Goal: Communication & Community: Answer question/provide support

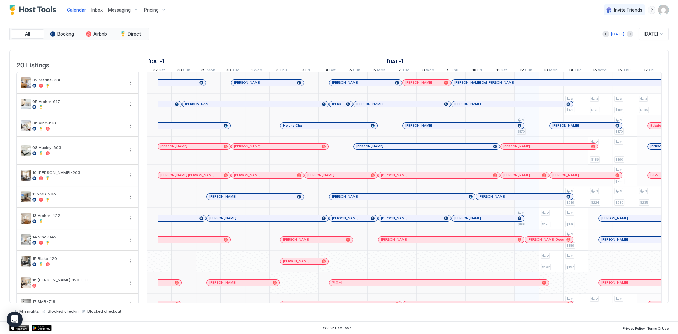
scroll to position [0, 368]
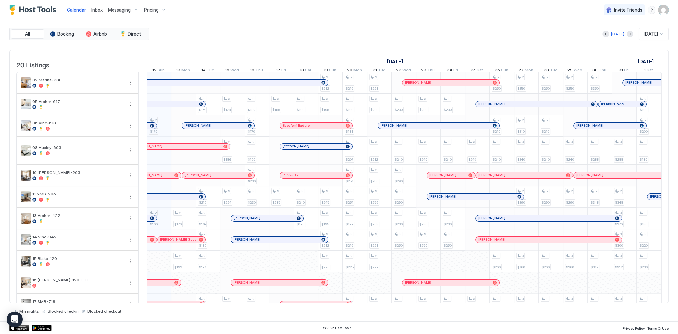
click at [229, 36] on div "[DATE] [DATE]" at bounding box center [409, 34] width 519 height 12
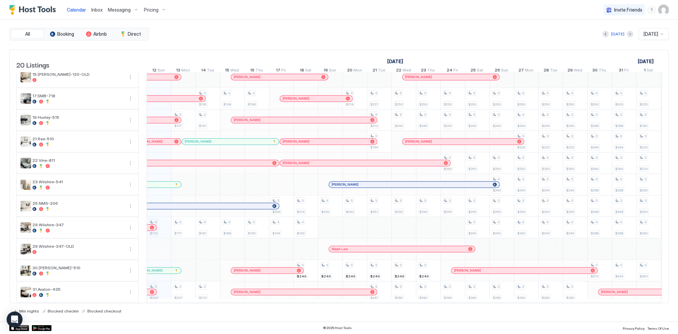
scroll to position [0, 0]
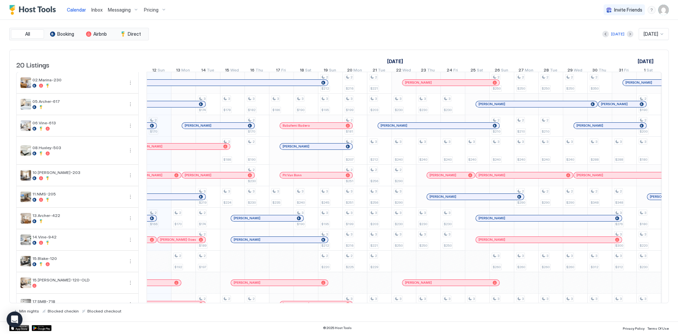
click at [327, 35] on div "[DATE] [DATE]" at bounding box center [409, 34] width 519 height 12
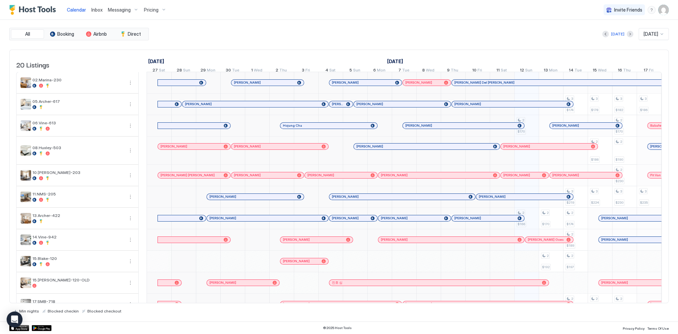
scroll to position [0, 368]
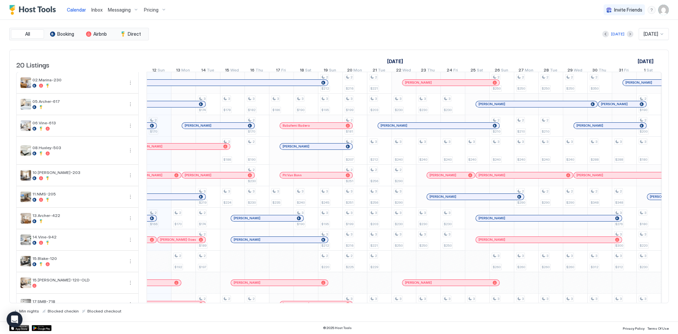
click at [285, 25] on div "All Booking Airbnb Direct [DATE] [DATE] 20 Listings [DATE] [DATE] [DATE] 27 Sat…" at bounding box center [339, 171] width 660 height 302
click at [96, 13] on link "Inbox" at bounding box center [96, 9] width 11 height 7
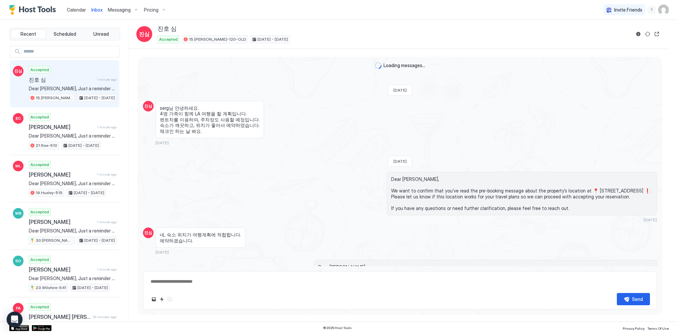
scroll to position [1491, 0]
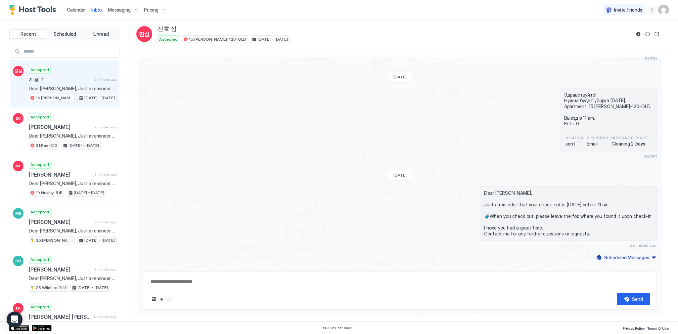
type textarea "*"
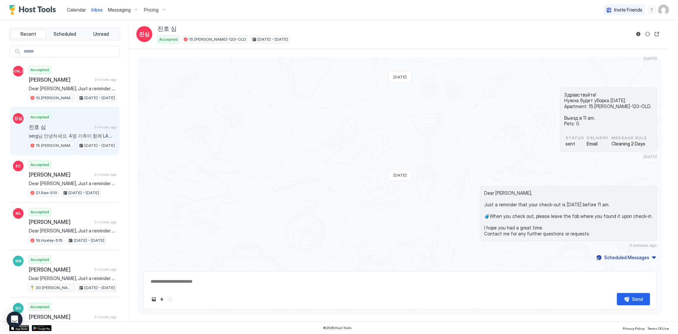
click at [74, 8] on span "Calendar" at bounding box center [76, 10] width 19 height 6
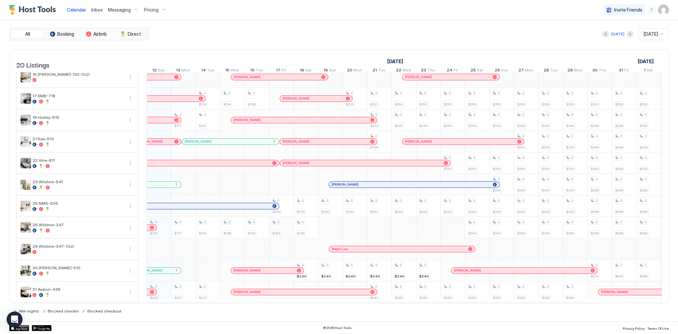
scroll to position [185, 0]
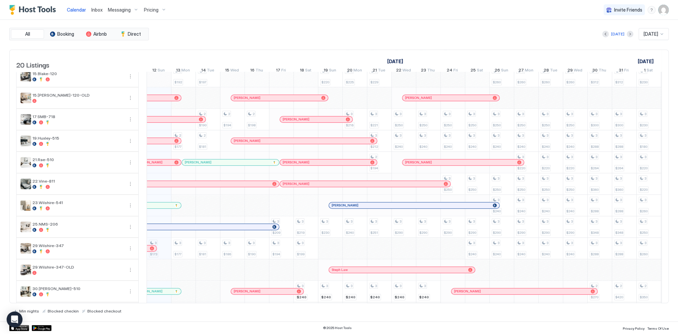
click at [314, 10] on div "Calendar Inbox Messaging Pricing Invite Friends SG" at bounding box center [339, 10] width 678 height 20
click at [351, 35] on div "[DATE] [DATE]" at bounding box center [409, 34] width 519 height 12
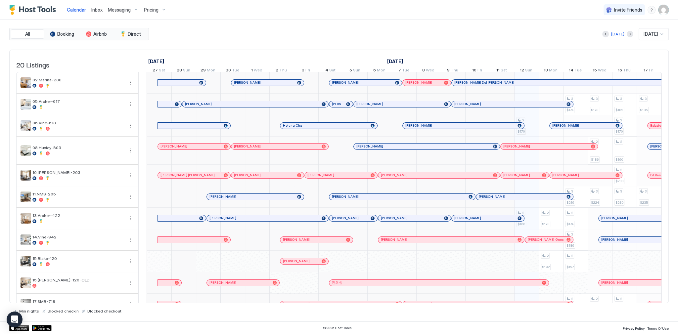
scroll to position [0, 368]
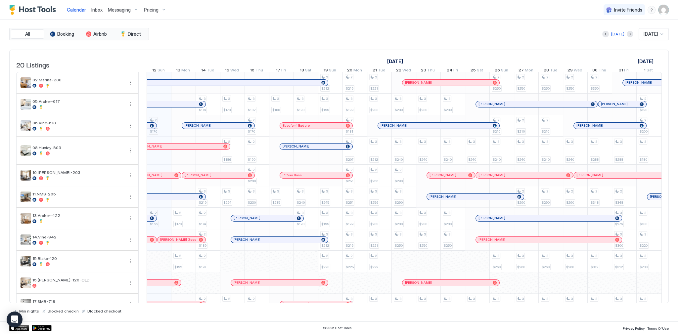
click at [402, 51] on div "September 2025 October 2025 November 2025 27 Sat 28 Sun 29 Mon 30 Tue 1 Wed 2 T…" at bounding box center [404, 63] width 515 height 26
